Goal: Transaction & Acquisition: Purchase product/service

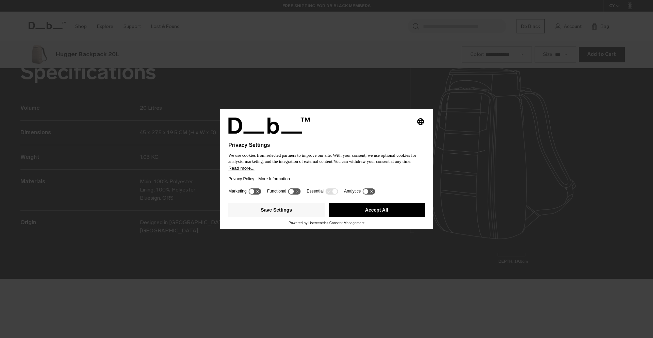
scroll to position [1013, 0]
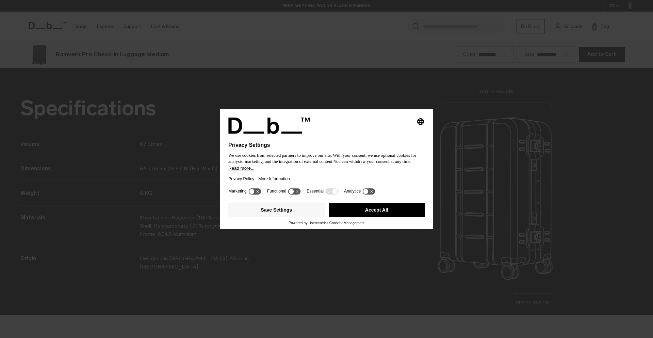
scroll to position [1013, 0]
